Goal: Information Seeking & Learning: Learn about a topic

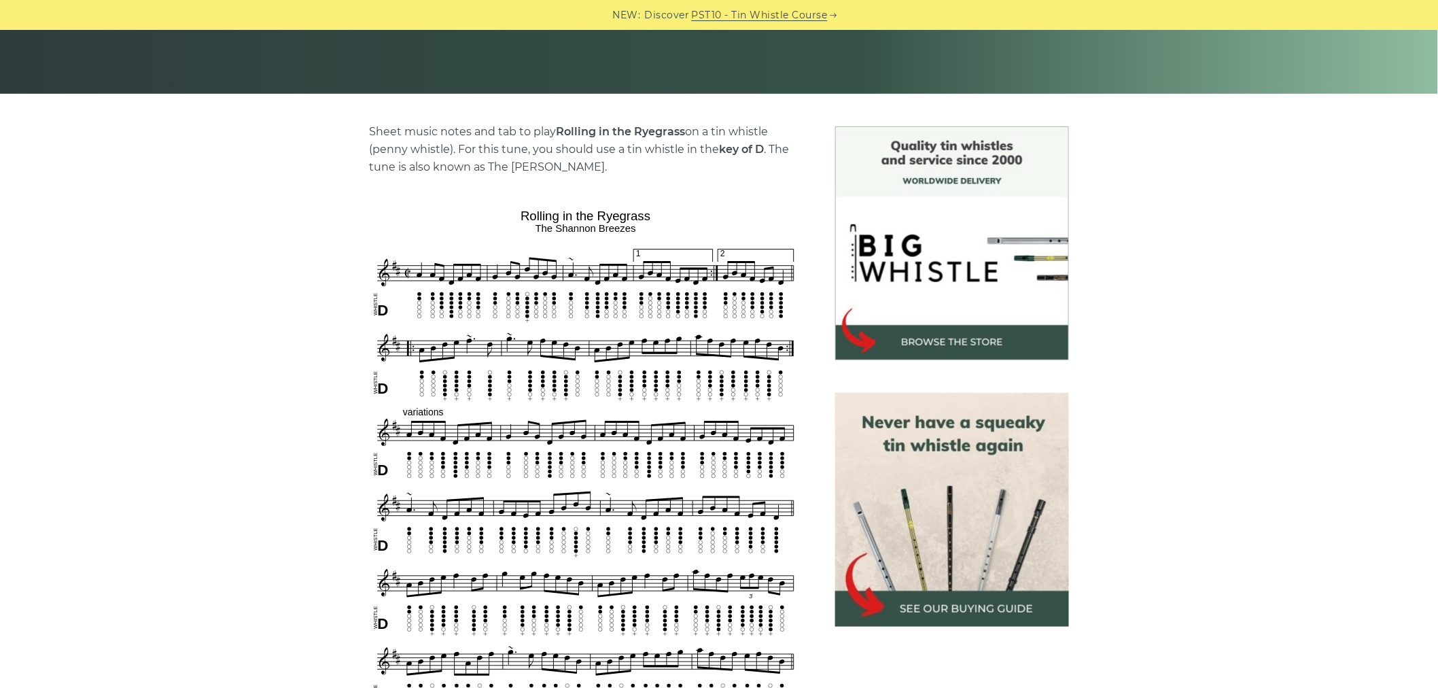
scroll to position [377, 0]
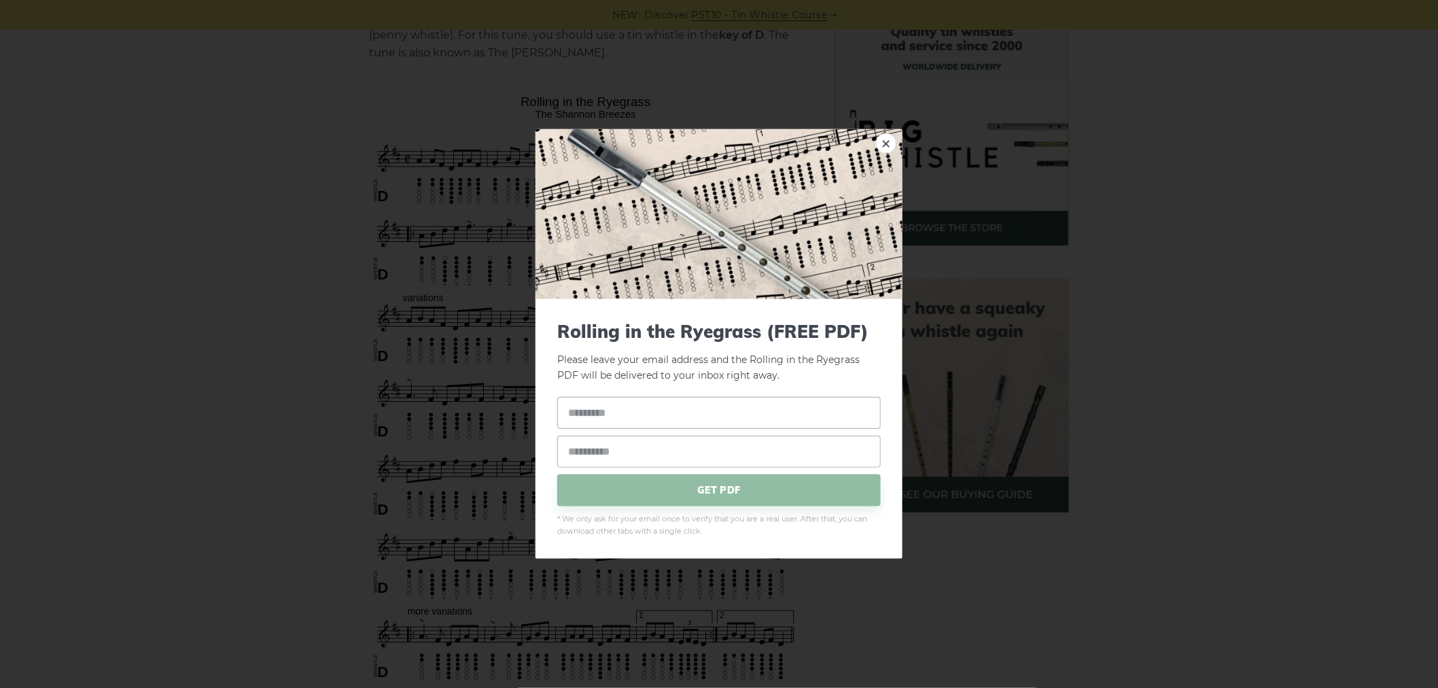
drag, startPoint x: 892, startPoint y: 141, endPoint x: 893, endPoint y: 188, distance: 46.2
click at [890, 141] on link "×" at bounding box center [886, 143] width 20 height 20
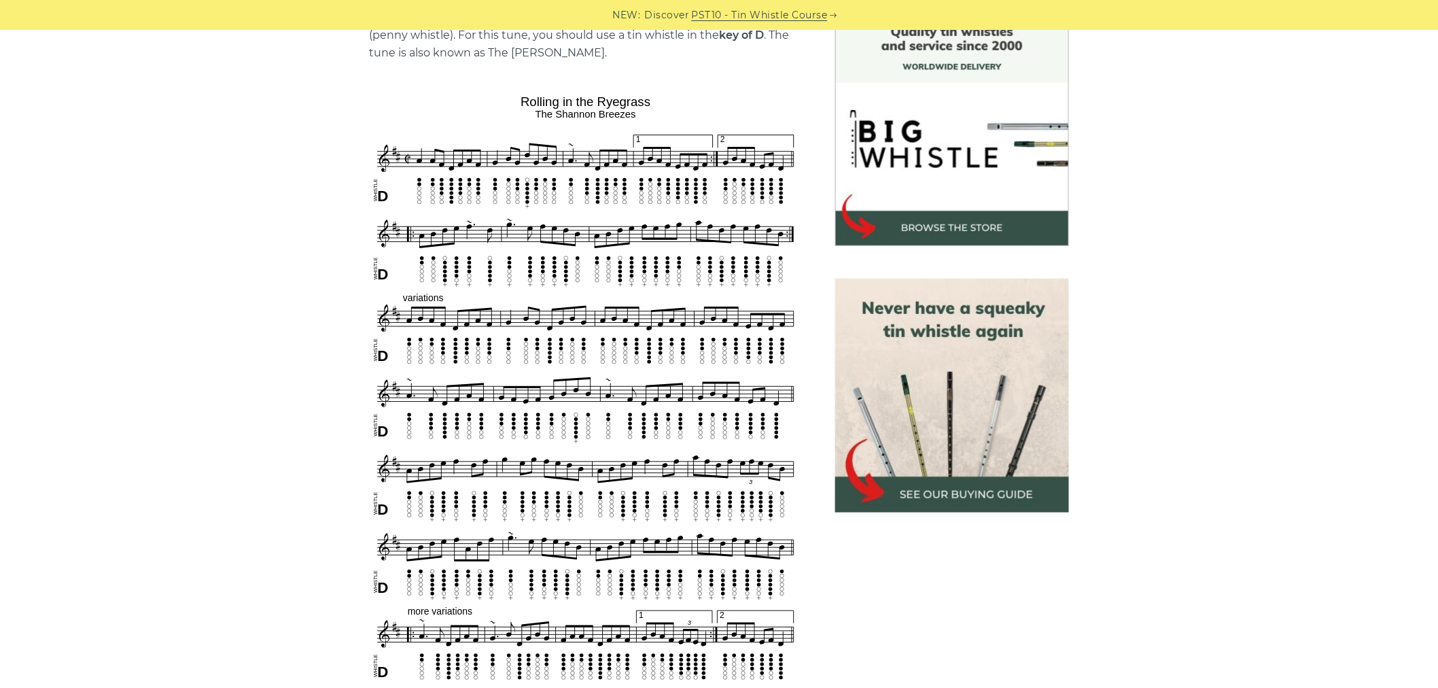
click at [941, 425] on img at bounding box center [952, 396] width 234 height 234
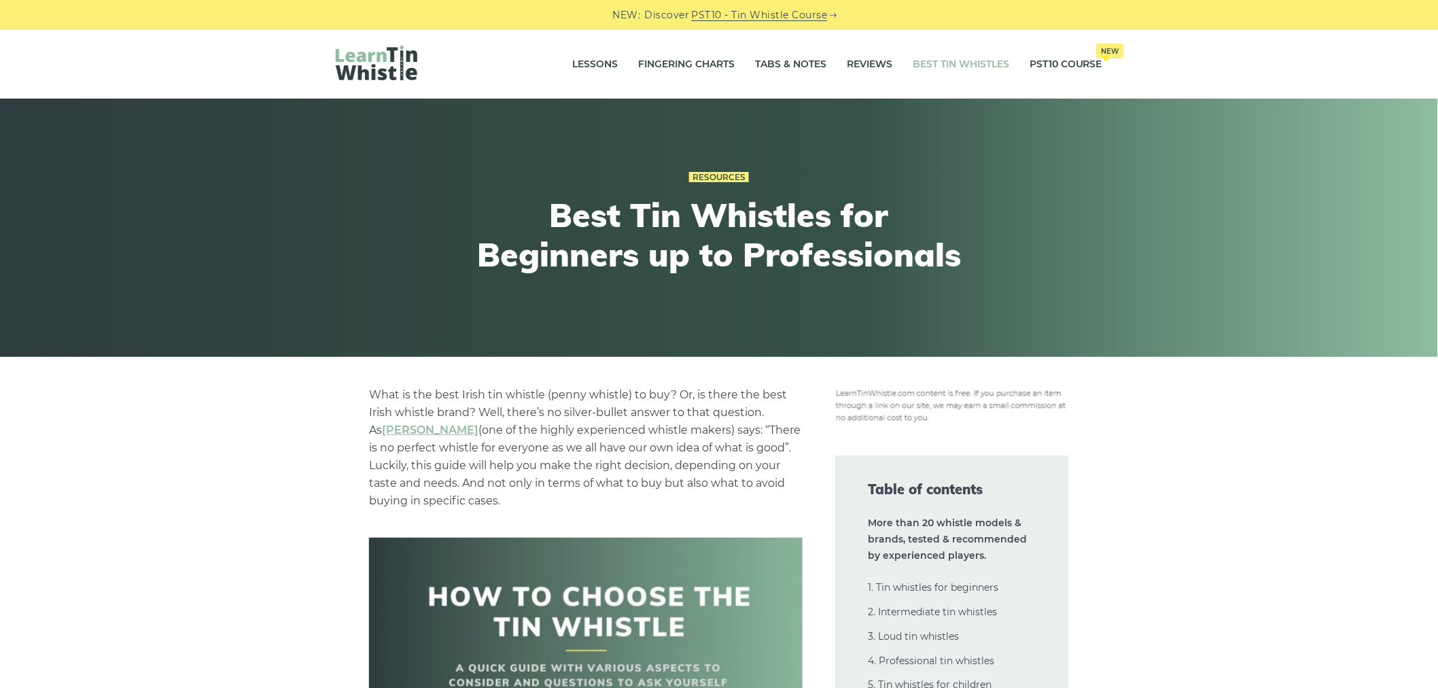
click at [803, 5] on div "NEW: Discover PST10 - Tin Whistle Course" at bounding box center [719, 15] width 1438 height 30
click at [725, 14] on link "PST10 - Tin Whistle Course" at bounding box center [760, 15] width 136 height 16
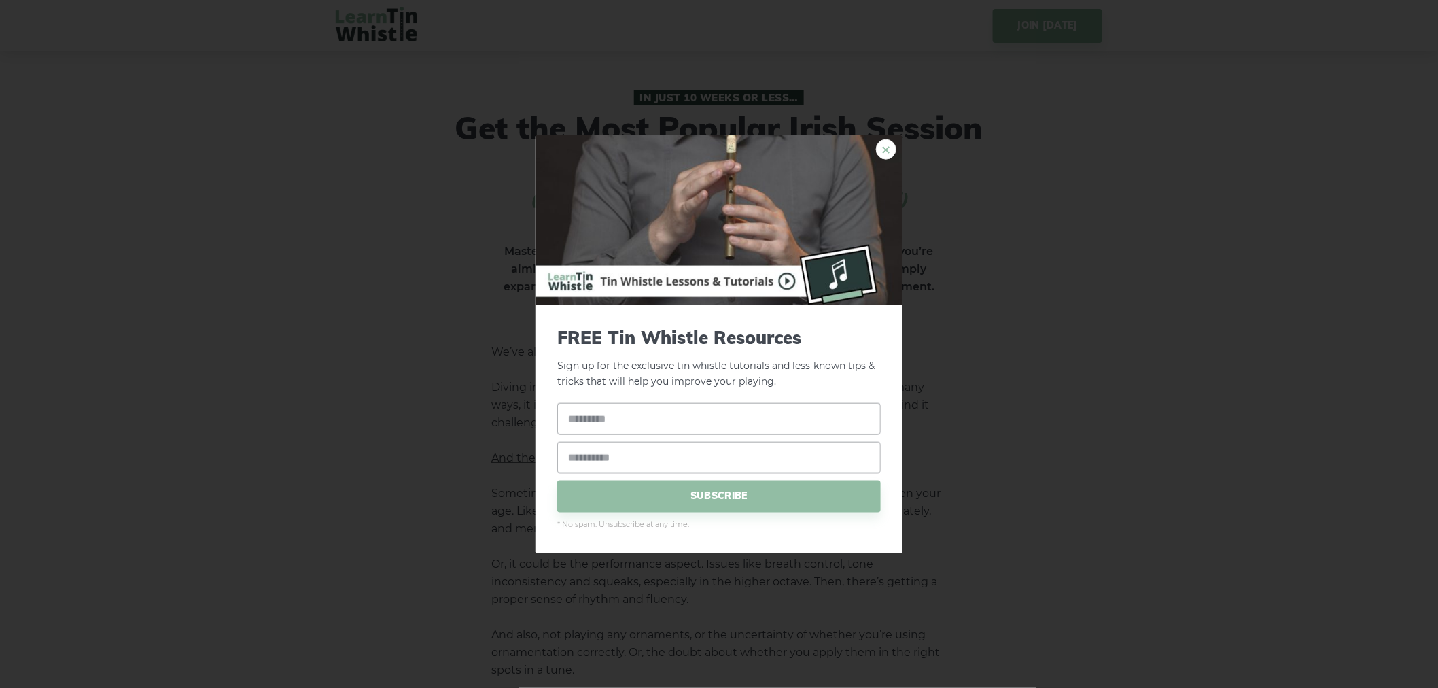
click at [889, 155] on link "×" at bounding box center [886, 149] width 20 height 20
